Goal: Use online tool/utility: Utilize a website feature to perform a specific function

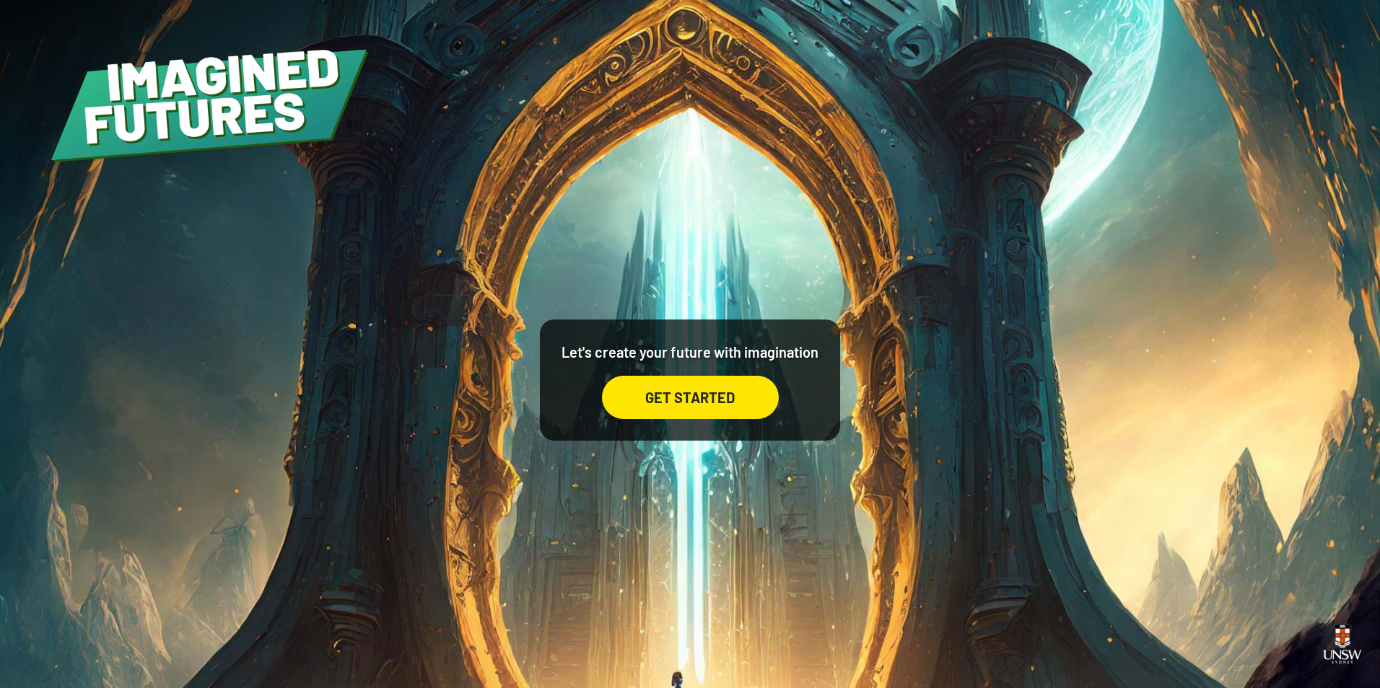
click at [732, 410] on div "GET STARTED" at bounding box center [690, 397] width 177 height 43
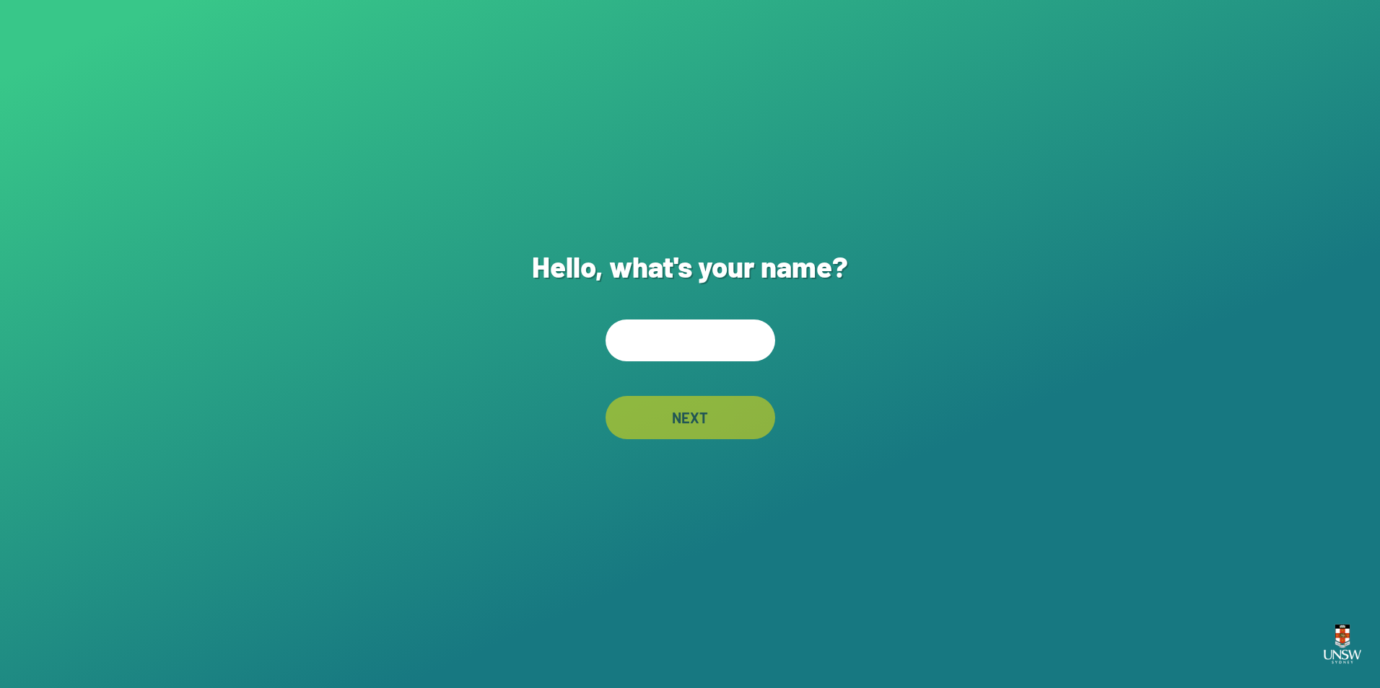
drag, startPoint x: 690, startPoint y: 357, endPoint x: 686, endPoint y: 376, distance: 19.3
click at [690, 364] on div "Hello, what's your name? NEXT" at bounding box center [690, 344] width 1380 height 688
type input "****"
click at [696, 416] on div "NEXT" at bounding box center [690, 417] width 170 height 43
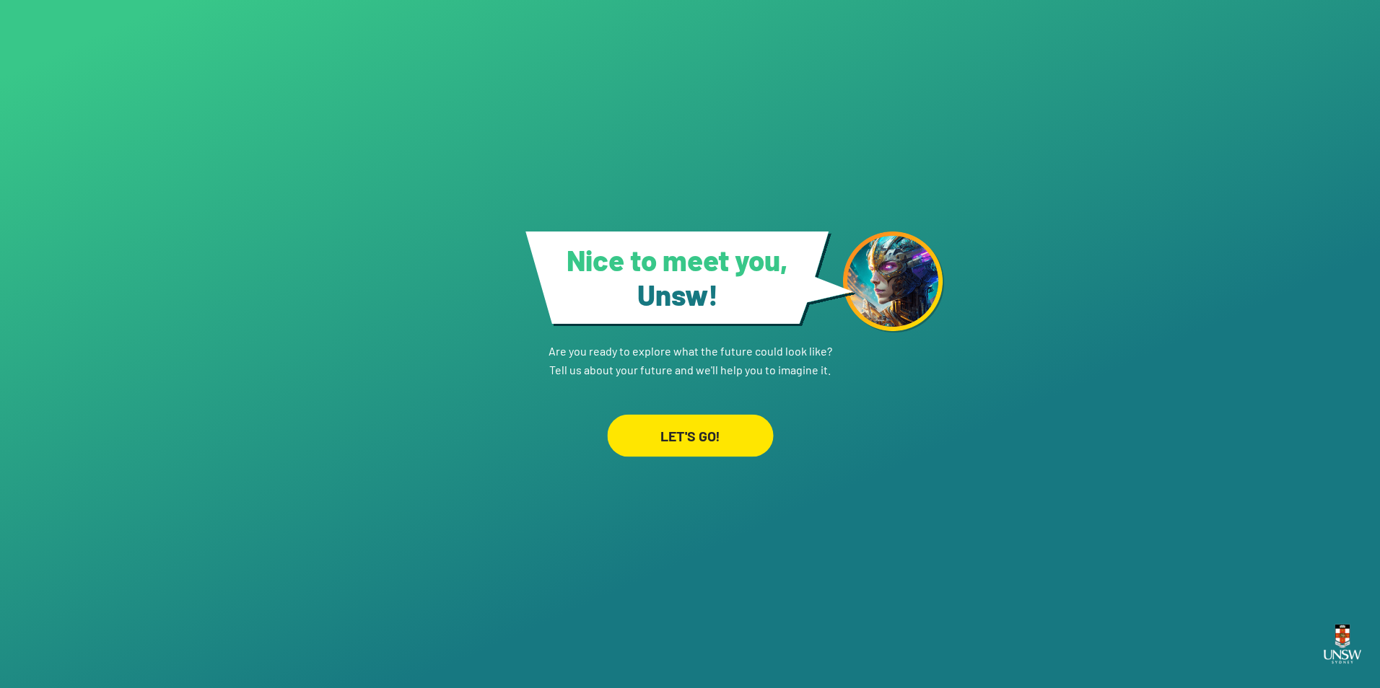
click at [699, 413] on link "LET'S GO!" at bounding box center [690, 419] width 170 height 78
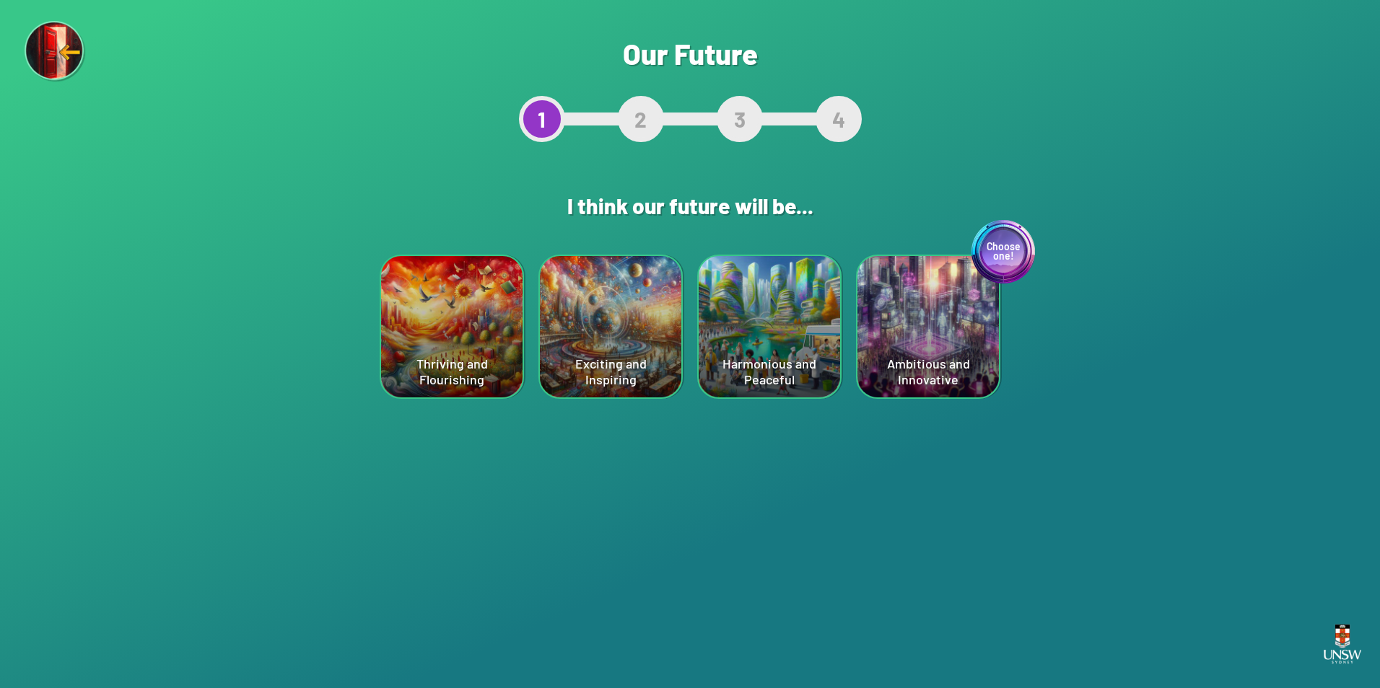
click at [951, 352] on div "Choose one! Ambitious and Innovative" at bounding box center [927, 326] width 141 height 141
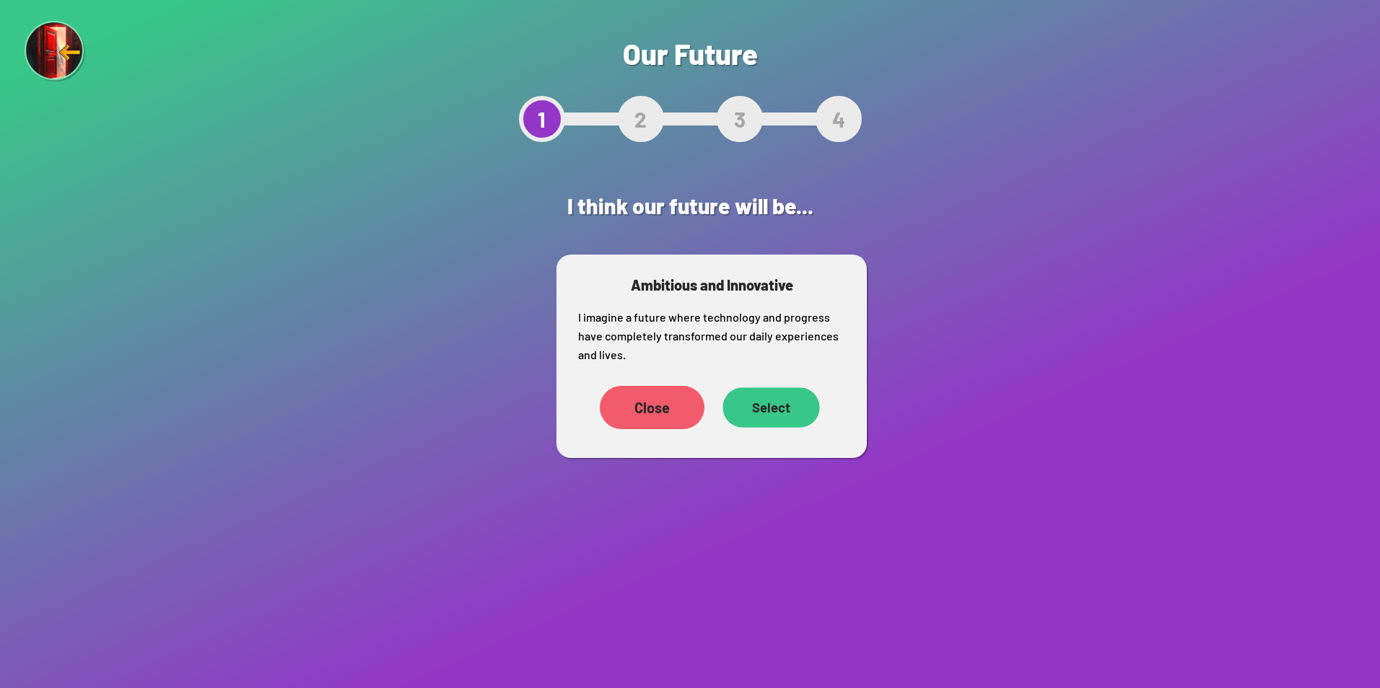
click at [805, 409] on div "Select" at bounding box center [770, 408] width 97 height 40
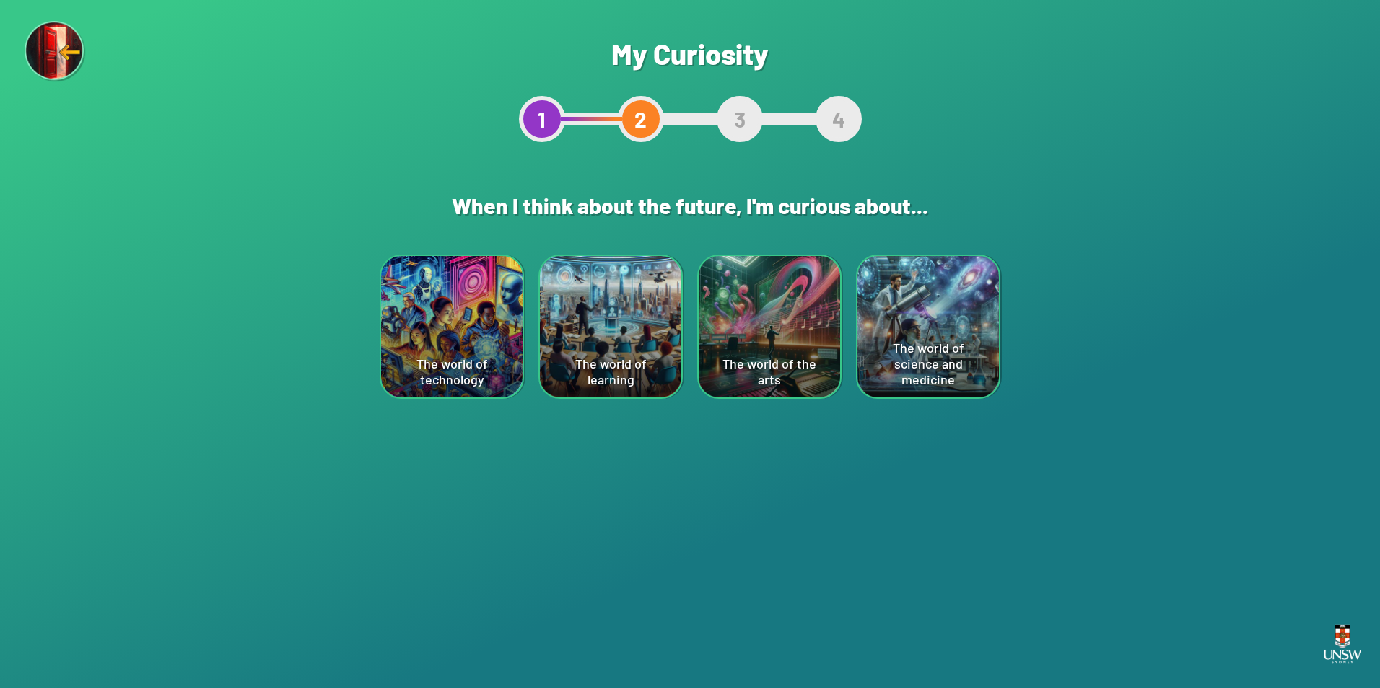
click at [639, 380] on div "The world of learning" at bounding box center [610, 326] width 141 height 141
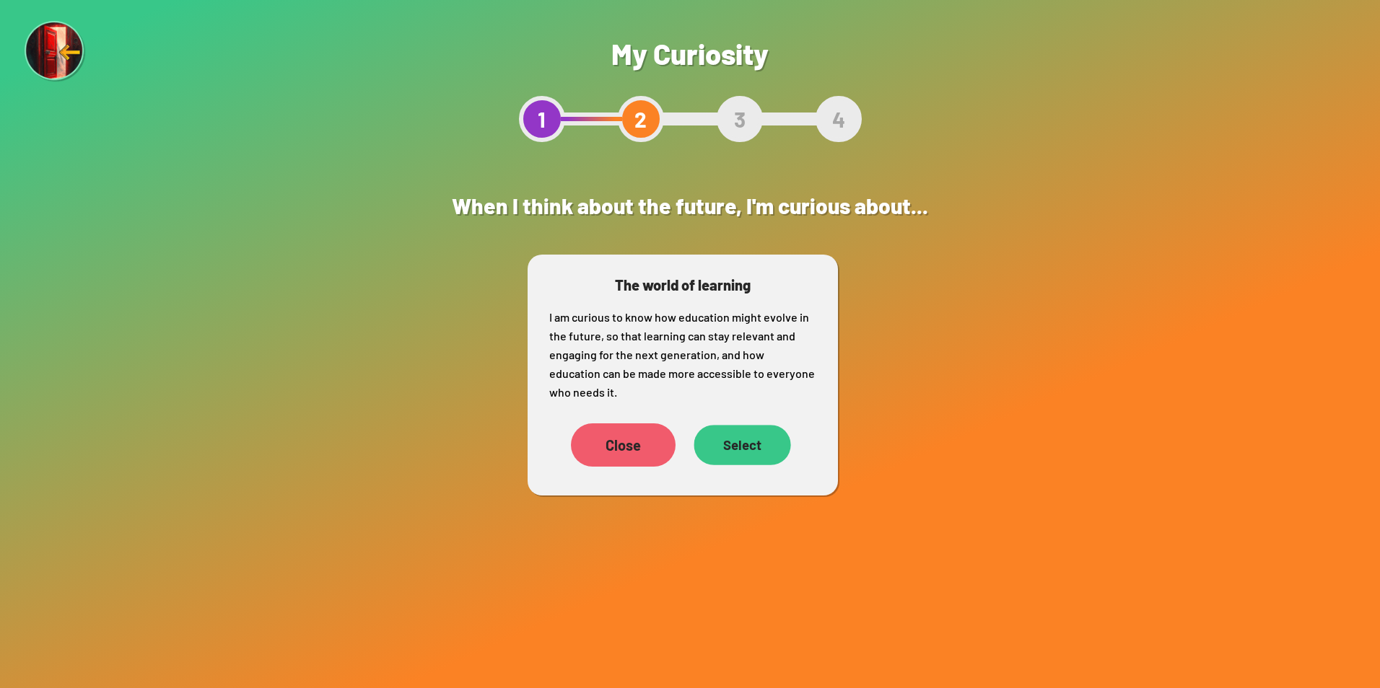
click at [717, 434] on div "Select" at bounding box center [741, 445] width 97 height 40
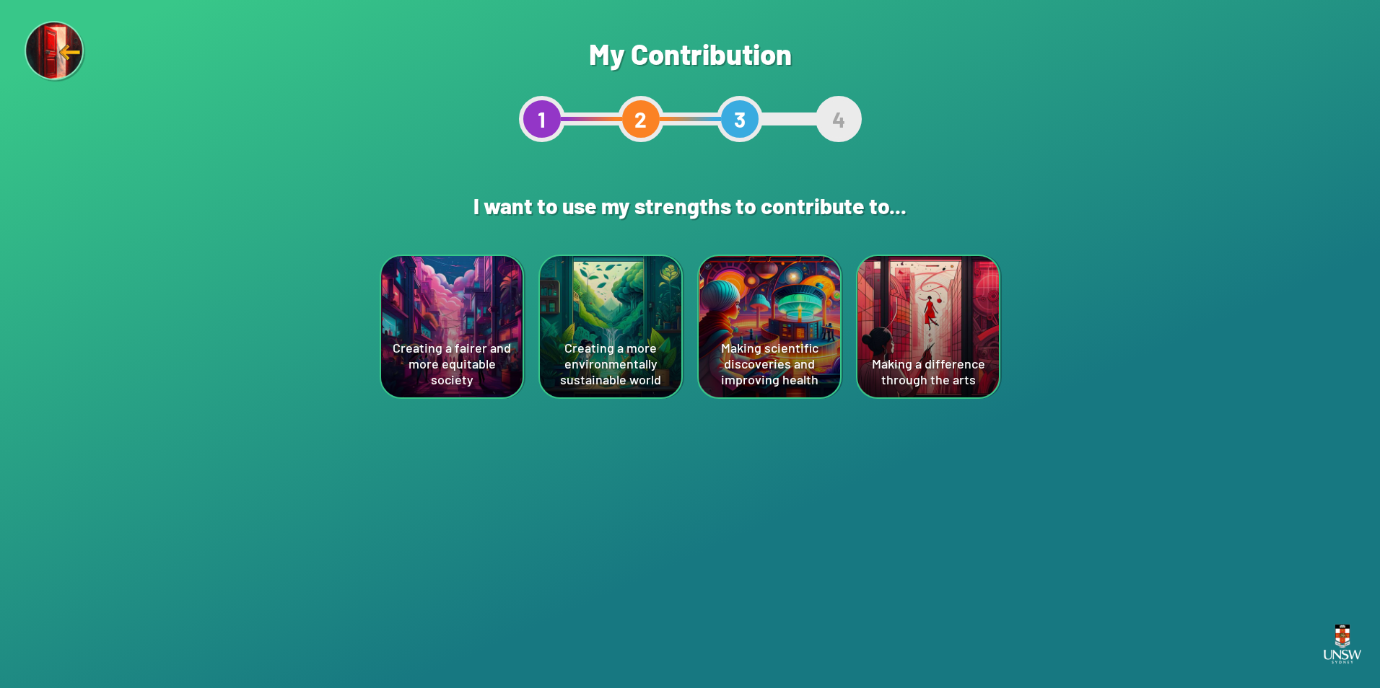
click at [756, 364] on div "Making scientific discoveries and improving health" at bounding box center [769, 326] width 141 height 141
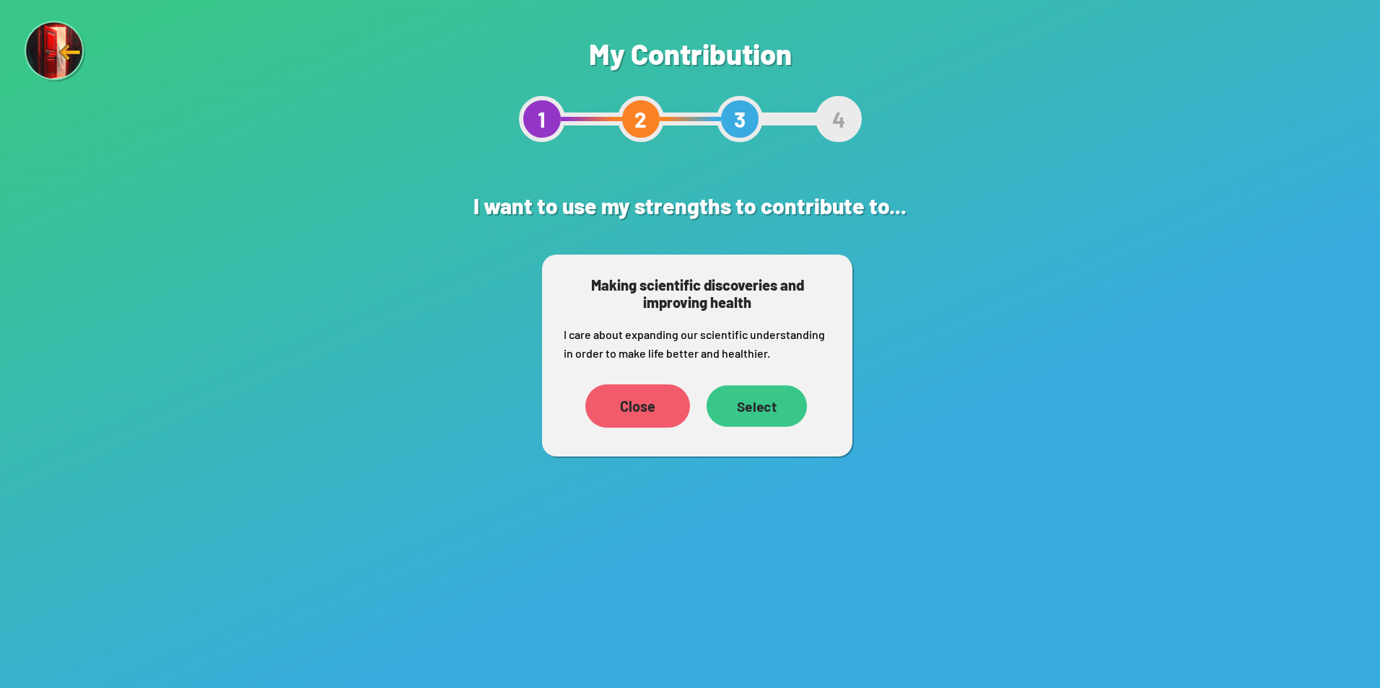
click at [750, 394] on div "Select" at bounding box center [756, 406] width 100 height 42
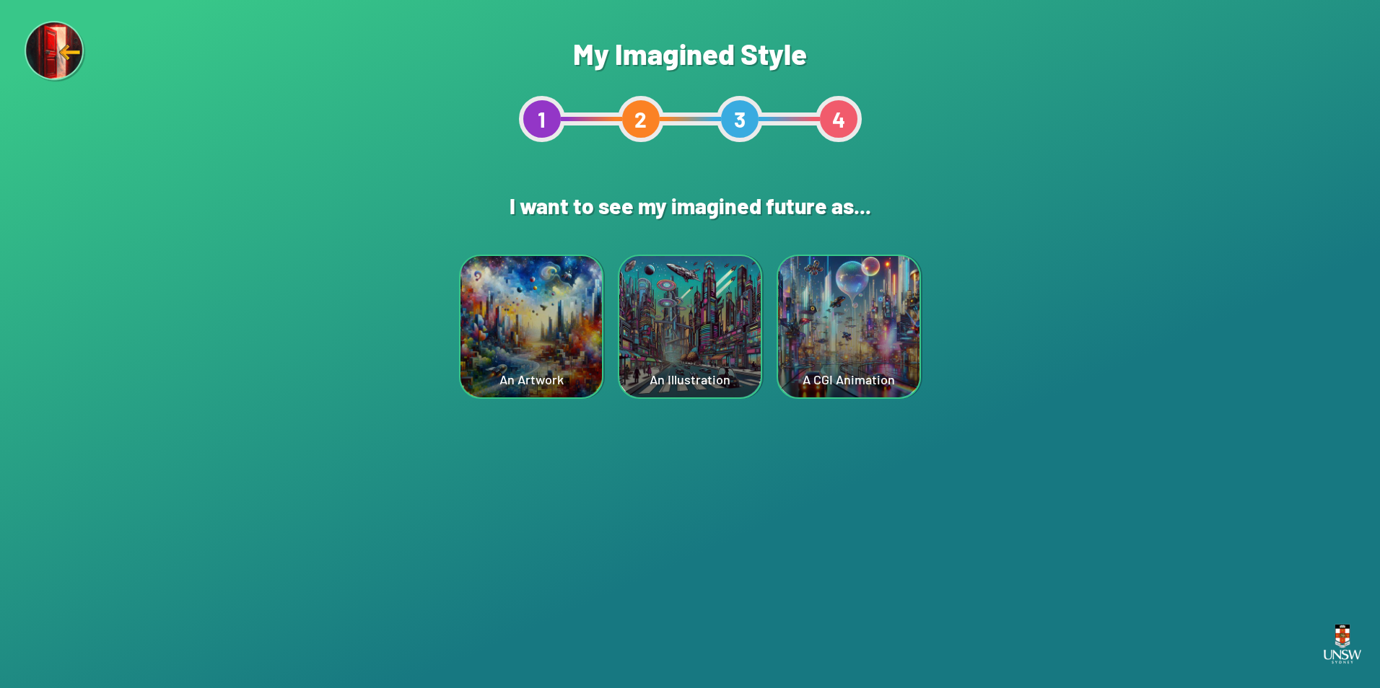
click at [437, 307] on div "Are you sure? This will reset your answers Yes, Redo Never mind My Imagined Sty…" at bounding box center [690, 344] width 1380 height 688
click at [474, 317] on div "An Artwork" at bounding box center [530, 326] width 141 height 141
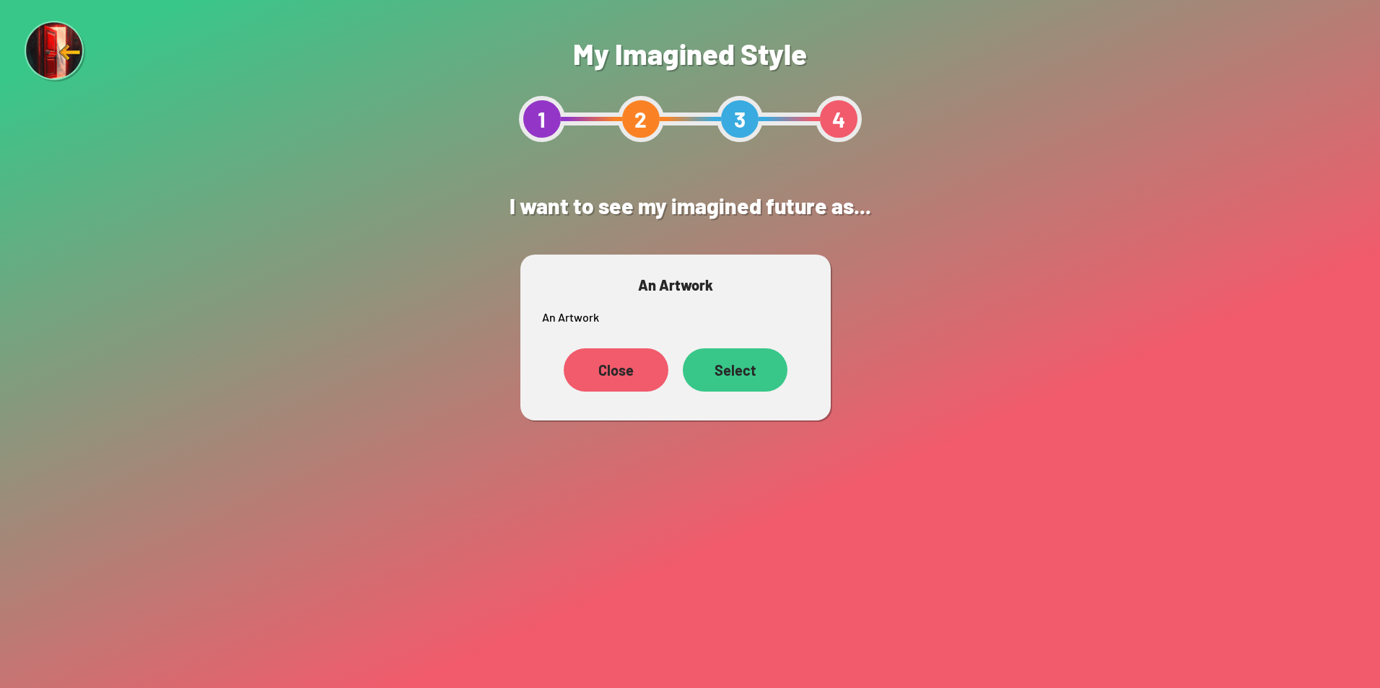
click at [769, 379] on div "Select" at bounding box center [735, 370] width 105 height 43
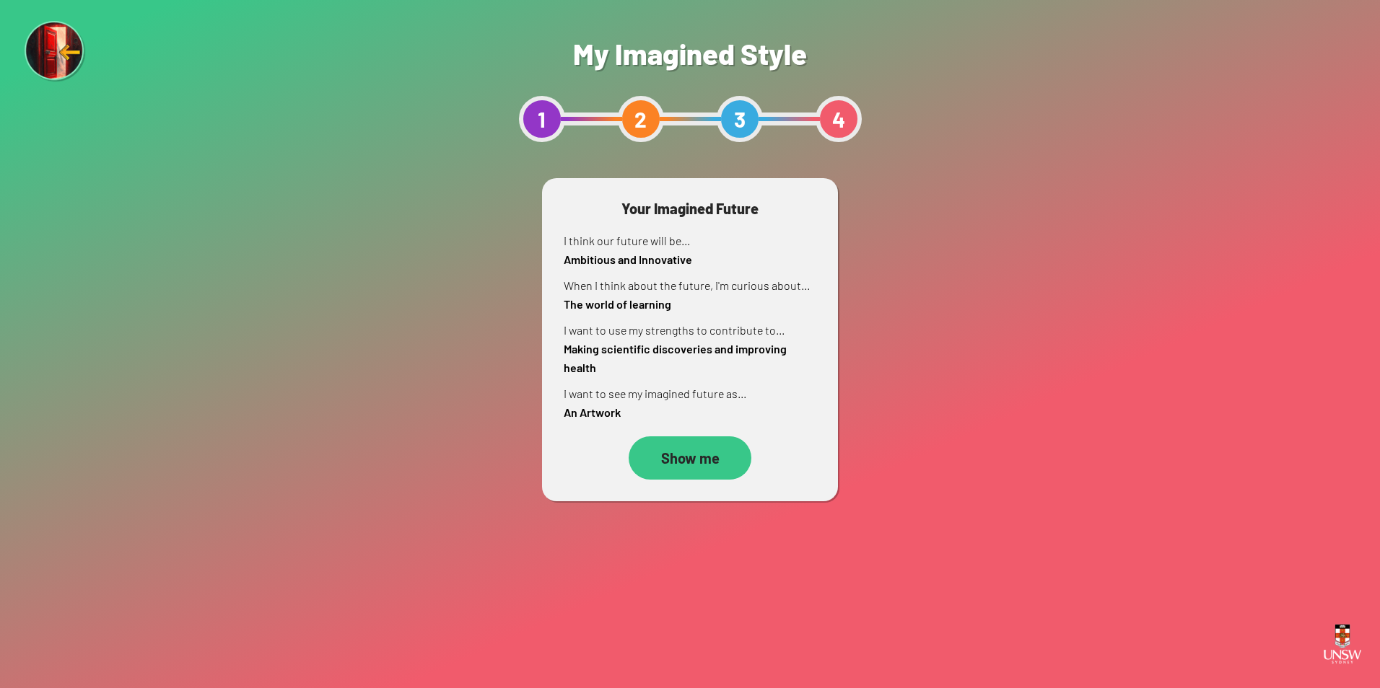
click at [719, 464] on div "Show me" at bounding box center [690, 458] width 123 height 43
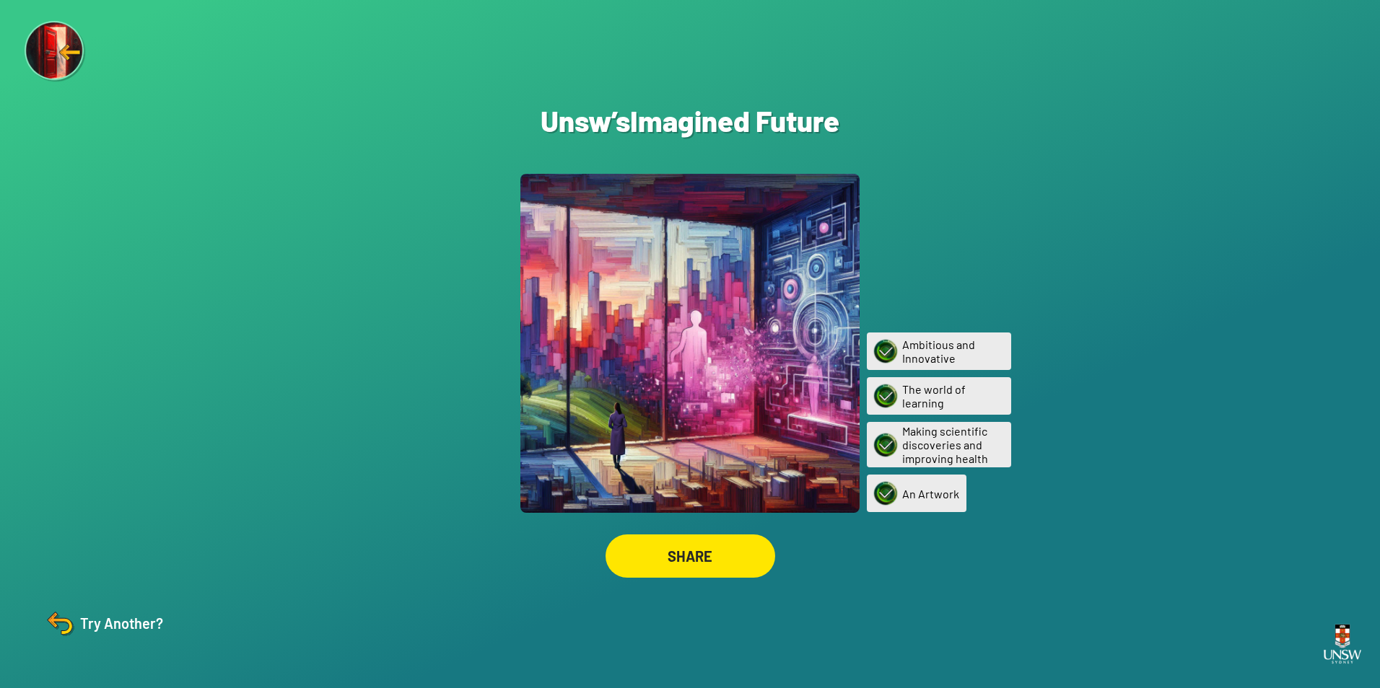
click at [707, 571] on div "SHARE" at bounding box center [690, 556] width 170 height 43
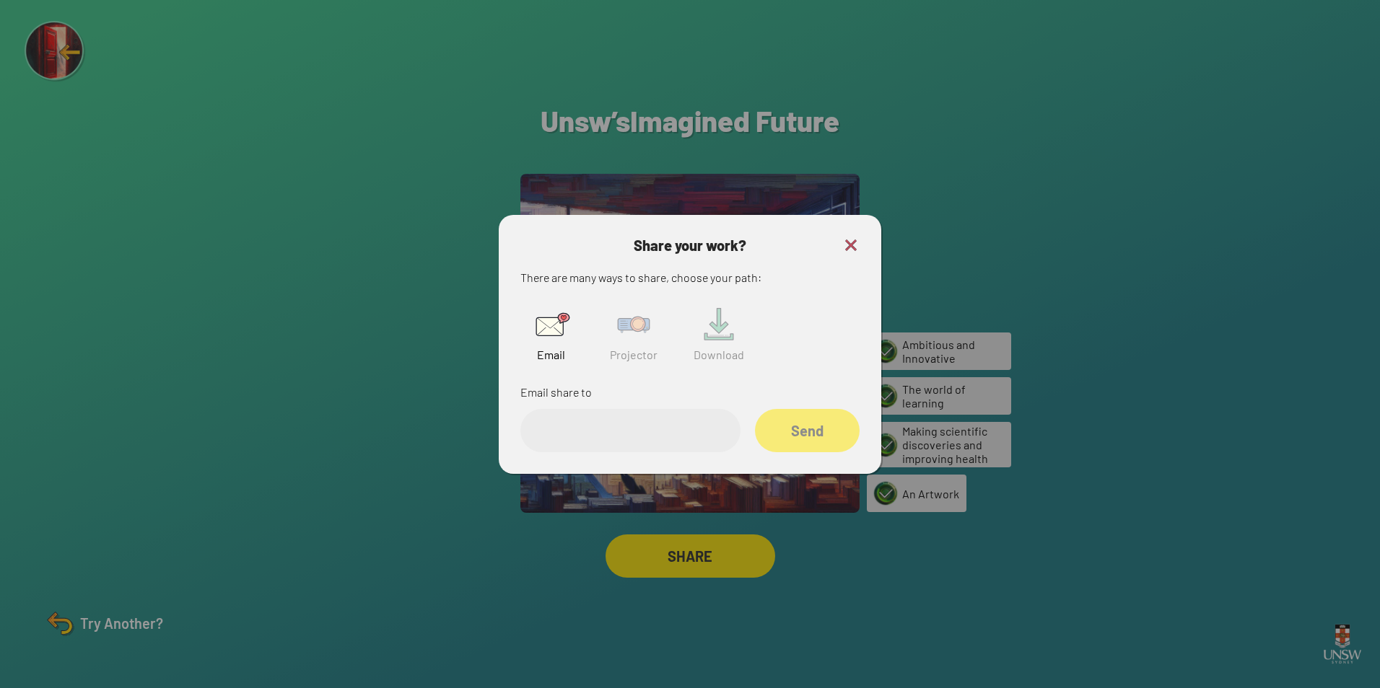
click at [636, 336] on img at bounding box center [633, 325] width 46 height 46
click at [653, 432] on input "text" at bounding box center [630, 430] width 220 height 43
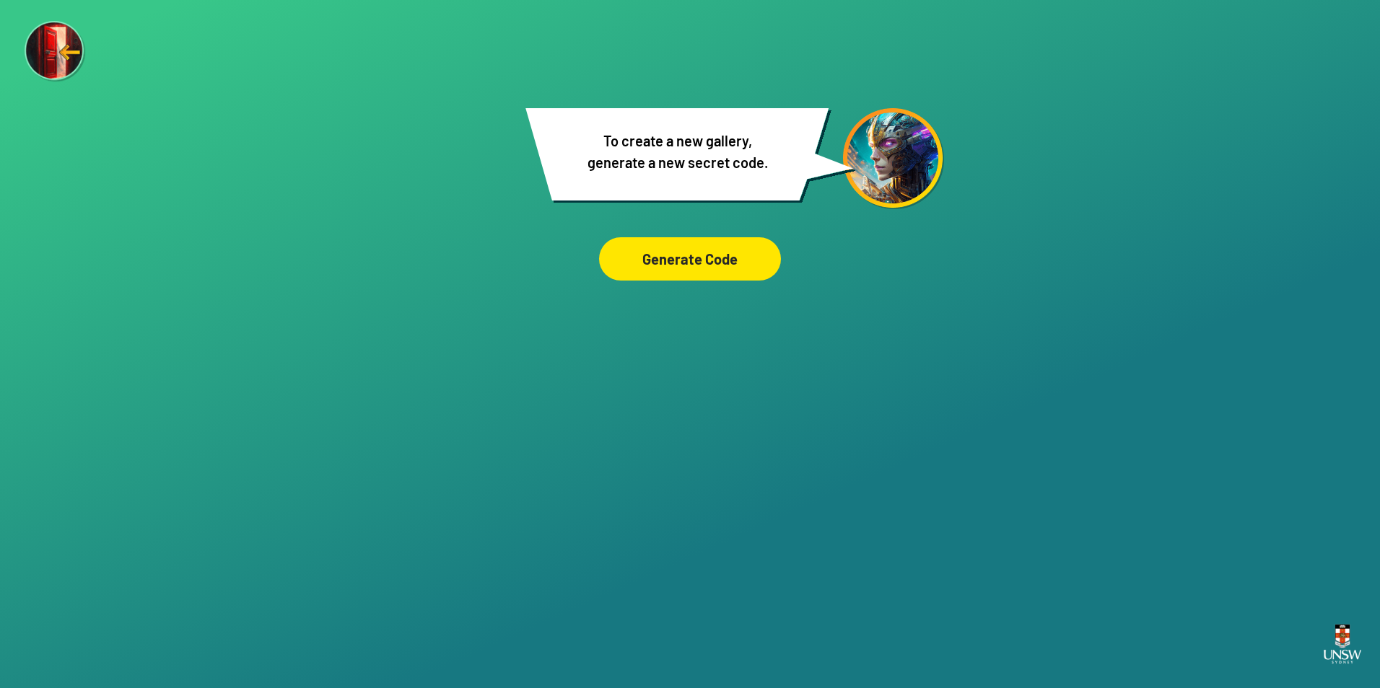
click at [745, 256] on div "Generate Code" at bounding box center [690, 258] width 182 height 43
